Goal: Task Accomplishment & Management: Manage account settings

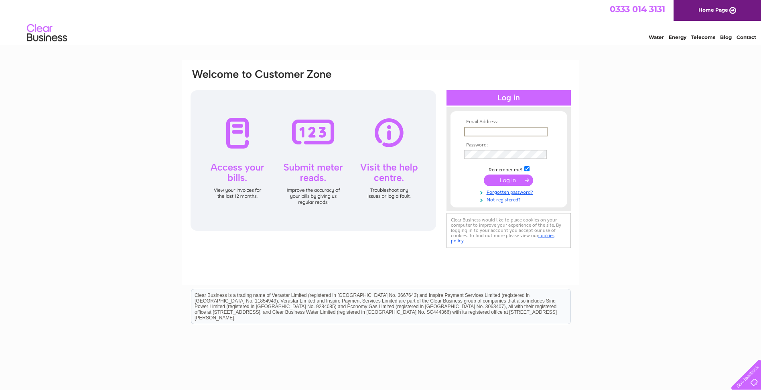
click at [474, 130] on input "text" at bounding box center [505, 132] width 83 height 10
type input "jm@tpl-labels.com"
click at [512, 180] on input "submit" at bounding box center [508, 179] width 49 height 11
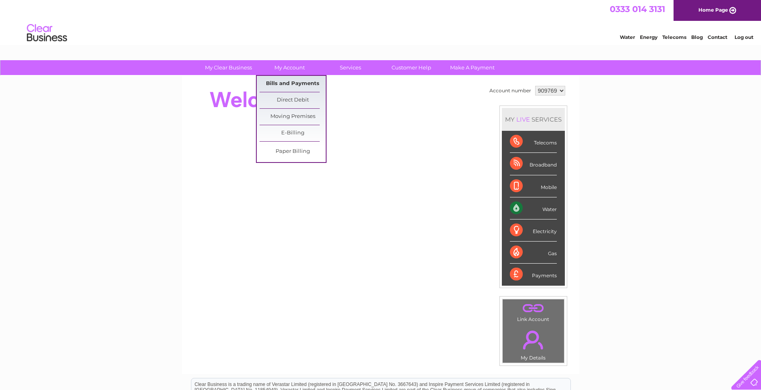
click at [290, 81] on link "Bills and Payments" at bounding box center [293, 84] width 66 height 16
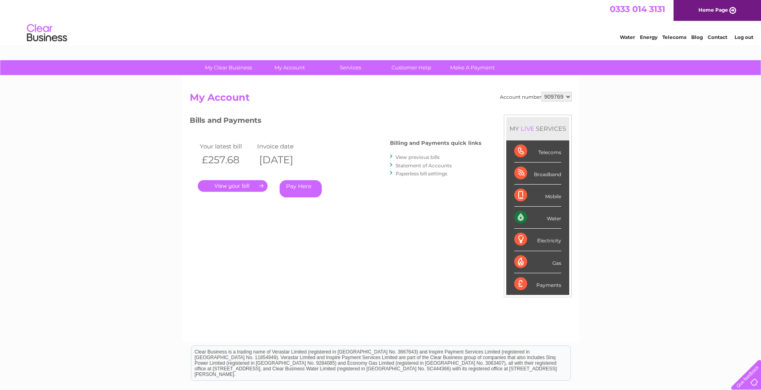
click at [236, 187] on link "." at bounding box center [233, 186] width 70 height 12
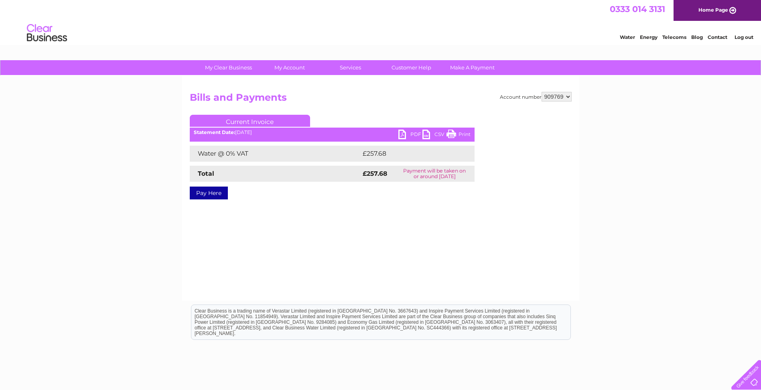
click at [400, 134] on link "PDF" at bounding box center [410, 136] width 24 height 12
